Goal: Task Accomplishment & Management: Manage account settings

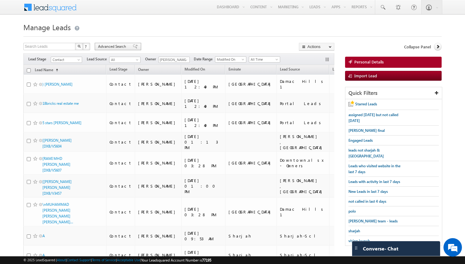
click at [119, 47] on span "Advanced Search" at bounding box center [113, 47] width 30 height 6
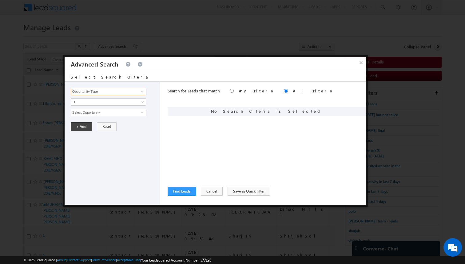
click at [121, 91] on input "Opportunity Type" at bounding box center [109, 91] width 76 height 7
type input "Lead Source"
click at [104, 102] on span "Is" at bounding box center [104, 102] width 67 height 6
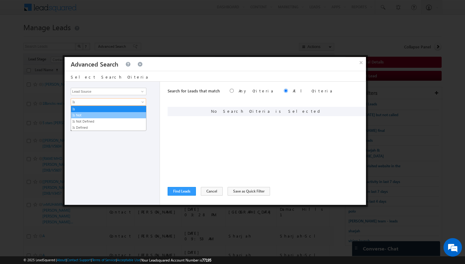
click at [93, 114] on link "Is Not" at bounding box center [108, 115] width 75 height 6
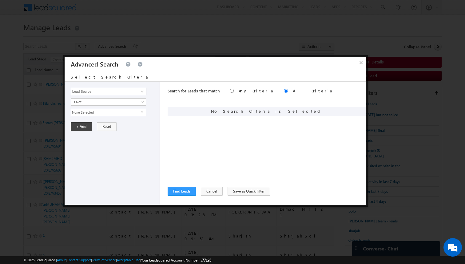
click at [93, 114] on span "None Selected" at bounding box center [106, 112] width 70 height 7
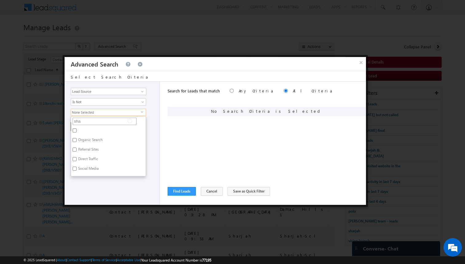
type input "shar"
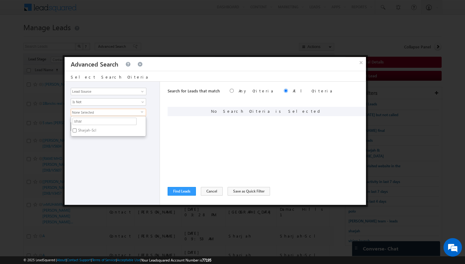
click at [79, 131] on label "Sharjah-Scl" at bounding box center [86, 131] width 31 height 10
click at [77, 131] on input "Sharjah-Scl" at bounding box center [75, 130] width 4 height 4
checkbox input "true"
click at [102, 149] on div "Opportunity Type Lead Activity Task Sales Group Prospect Id Address 1 Address 2…" at bounding box center [112, 143] width 95 height 123
click at [85, 125] on button "+ Add" at bounding box center [81, 126] width 21 height 9
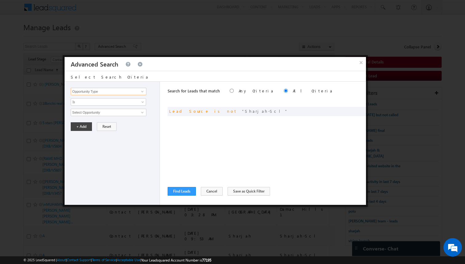
click at [121, 90] on input "Opportunity Type" at bounding box center [109, 91] width 76 height 7
type input "Lead Activity"
click at [116, 101] on span "Is" at bounding box center [104, 102] width 67 height 6
click at [100, 113] on link "Is Not" at bounding box center [108, 115] width 75 height 6
click at [100, 113] on input "Select Activity" at bounding box center [109, 112] width 76 height 7
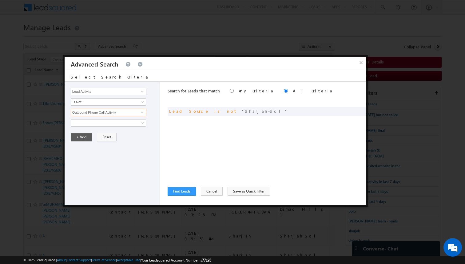
type input "Outbound Phone Call Activity"
click at [86, 135] on button "+ Add" at bounding box center [81, 137] width 21 height 9
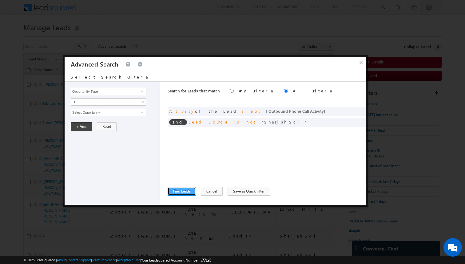
click at [180, 192] on button "Find Leads" at bounding box center [182, 191] width 28 height 9
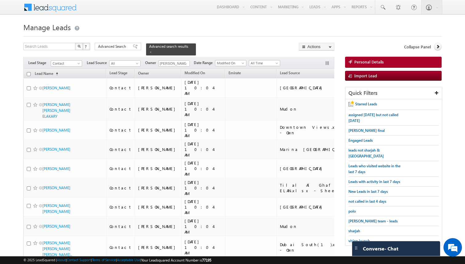
click at [29, 74] on input "checkbox" at bounding box center [29, 74] width 4 height 4
checkbox input "true"
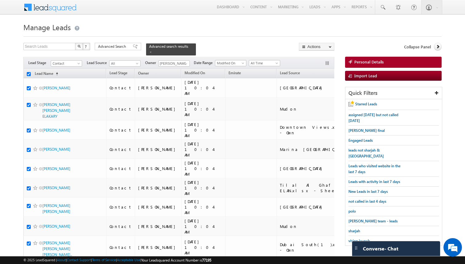
checkbox input "true"
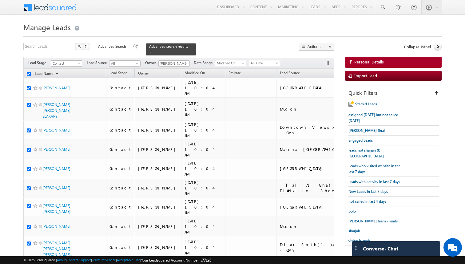
checkbox input "true"
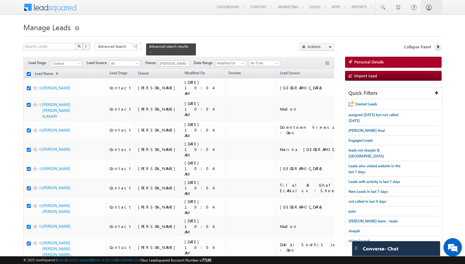
checkbox input "true"
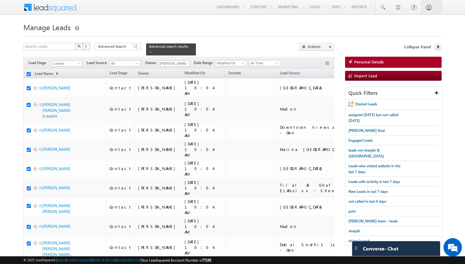
checkbox input "true"
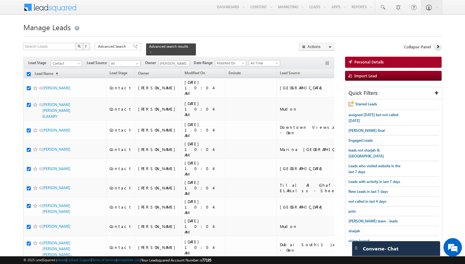
checkbox input "true"
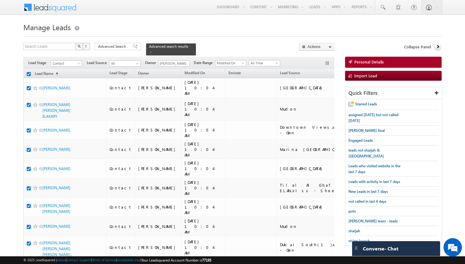
checkbox input "true"
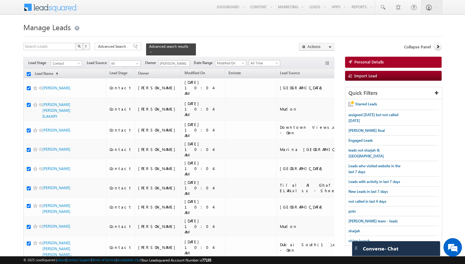
checkbox input "true"
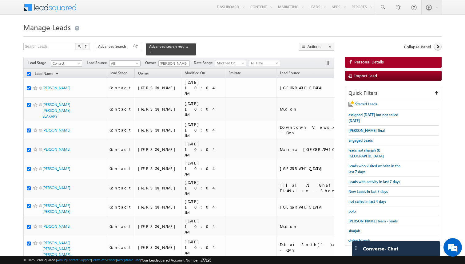
checkbox input "true"
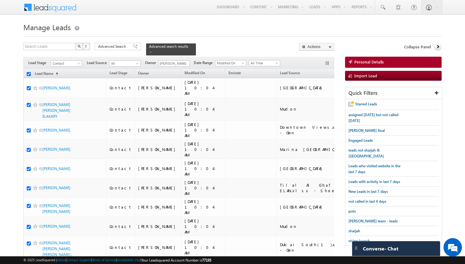
checkbox input "true"
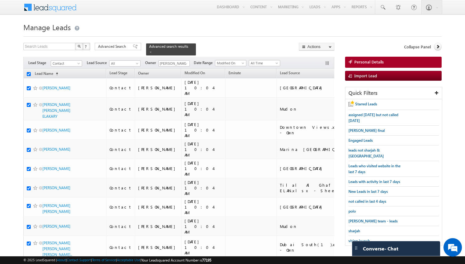
checkbox input "true"
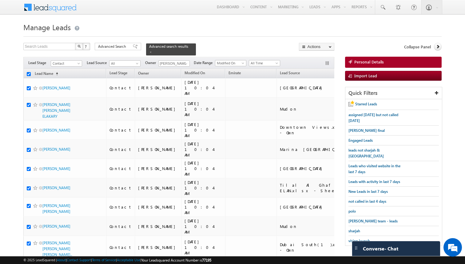
checkbox input "true"
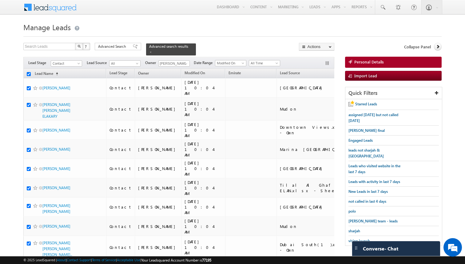
checkbox input "true"
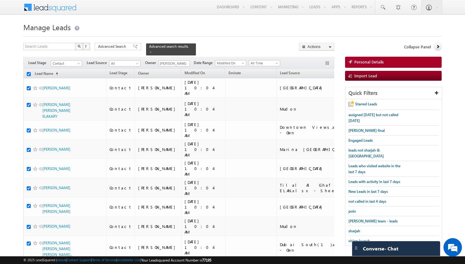
checkbox input "true"
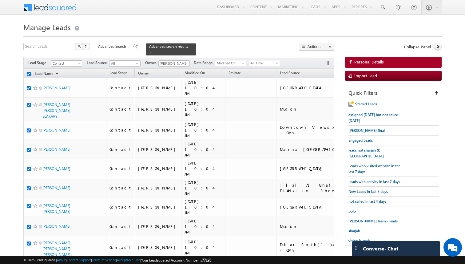
checkbox input "true"
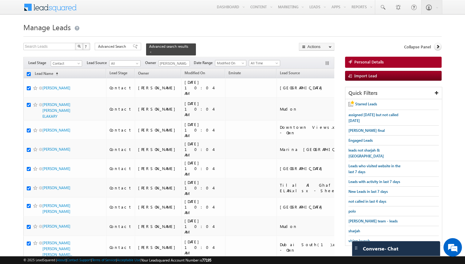
checkbox input "true"
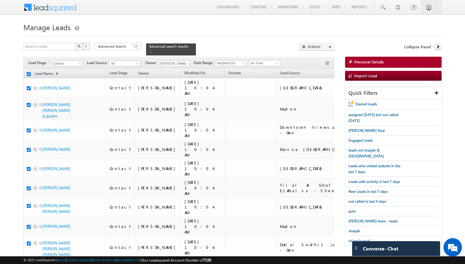
checkbox input "true"
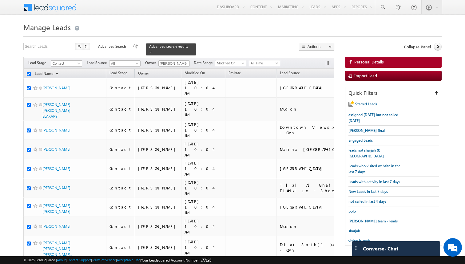
checkbox input "true"
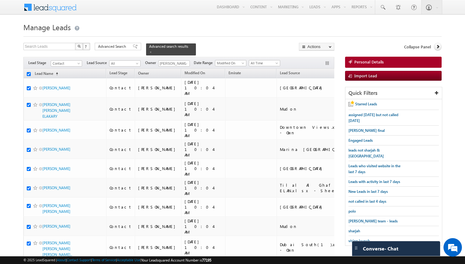
checkbox input "true"
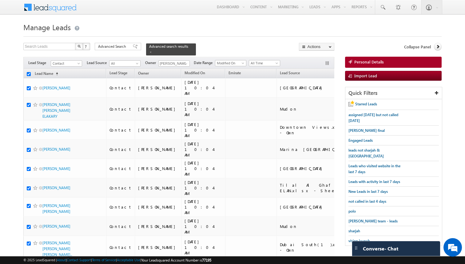
checkbox input "true"
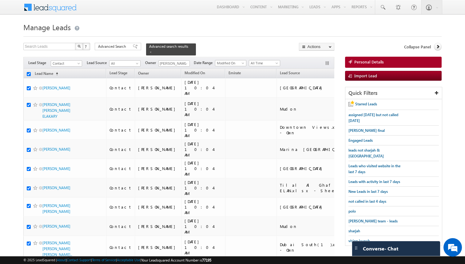
checkbox input "true"
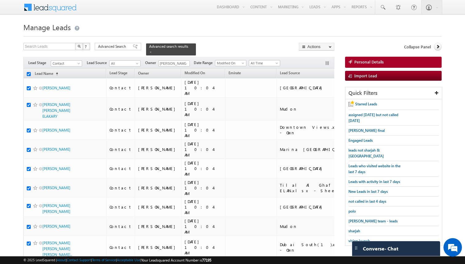
checkbox input "true"
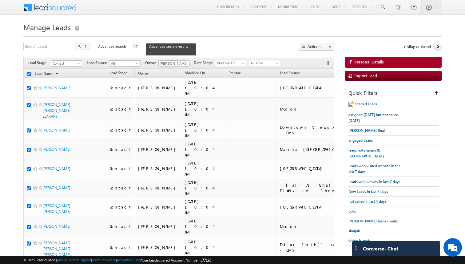
checkbox input "true"
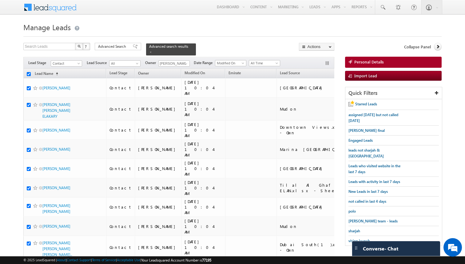
checkbox input "true"
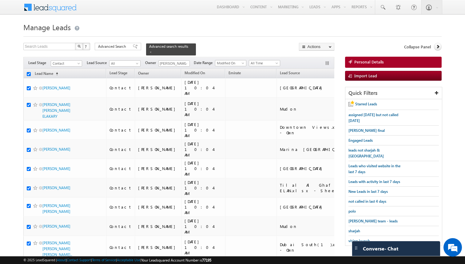
checkbox input "true"
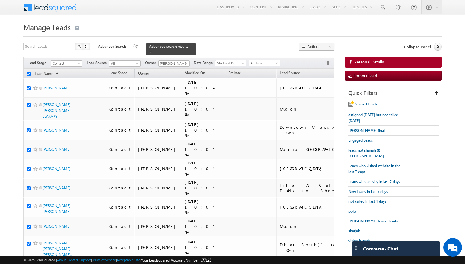
checkbox input "true"
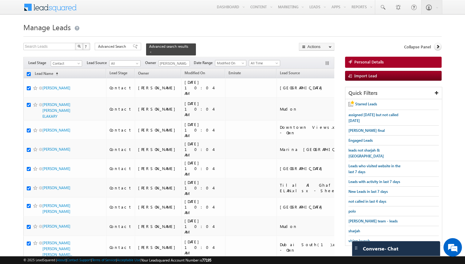
checkbox input "true"
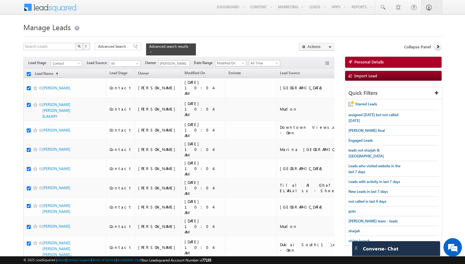
checkbox input "true"
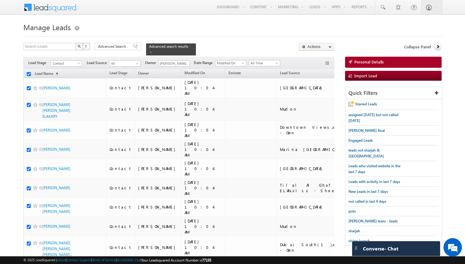
checkbox input "true"
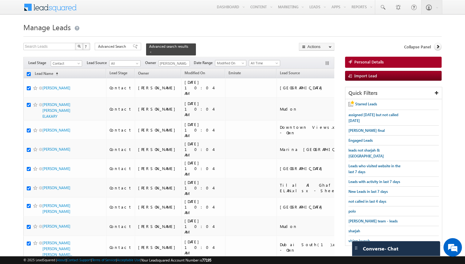
checkbox input "true"
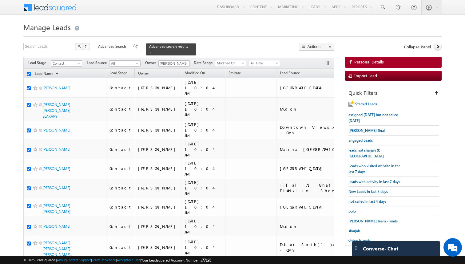
checkbox input "true"
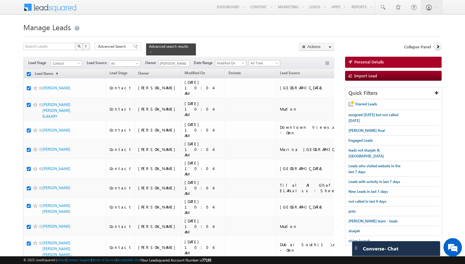
checkbox input "true"
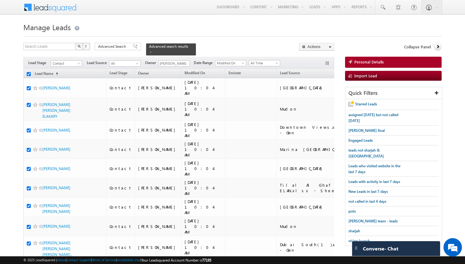
checkbox input "true"
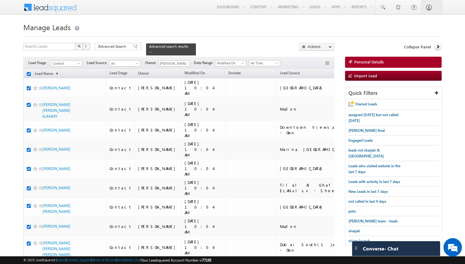
checkbox input "true"
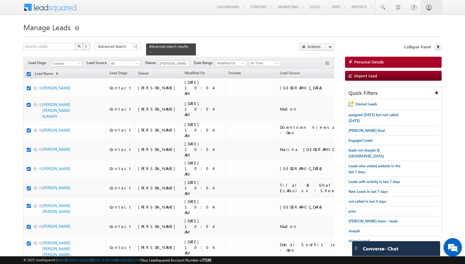
checkbox input "true"
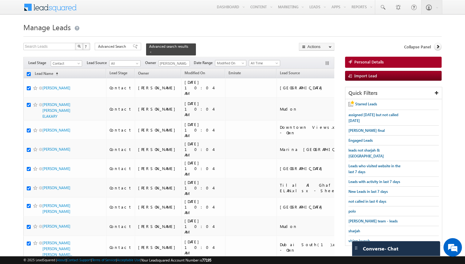
checkbox input "true"
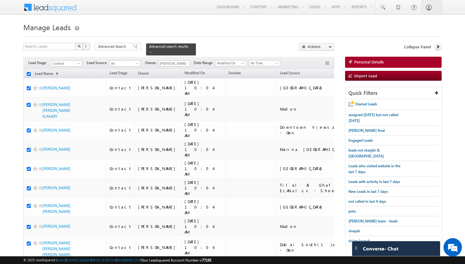
checkbox input "true"
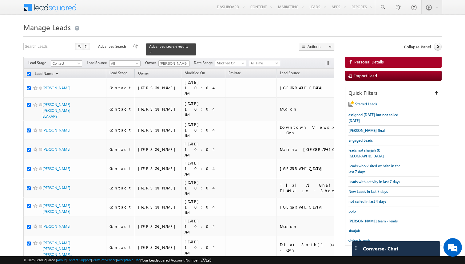
checkbox input "true"
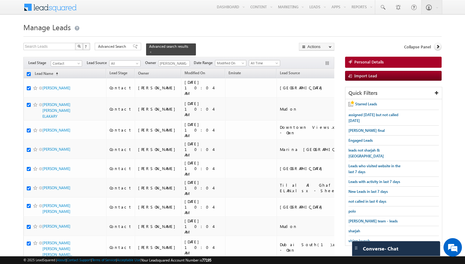
checkbox input "true"
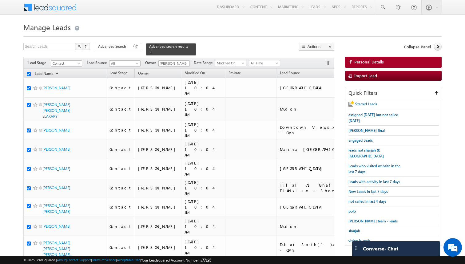
checkbox input "true"
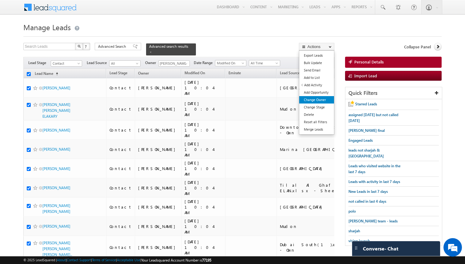
click at [317, 101] on link "Change Owner" at bounding box center [316, 99] width 35 height 7
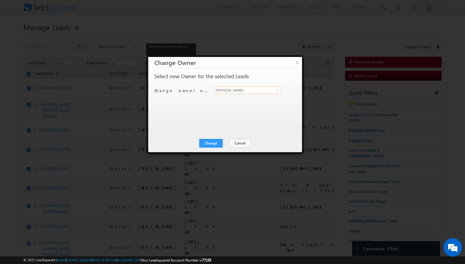
click at [240, 90] on input "[PERSON_NAME]" at bounding box center [248, 89] width 67 height 7
click at [215, 148] on div "Change Cancel Close" at bounding box center [225, 143] width 154 height 18
click at [215, 146] on button "Change" at bounding box center [210, 143] width 23 height 9
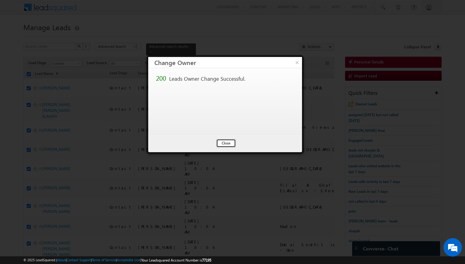
click at [225, 143] on button "Close" at bounding box center [226, 143] width 20 height 9
